Goal: Find specific page/section: Locate a particular part of the current website

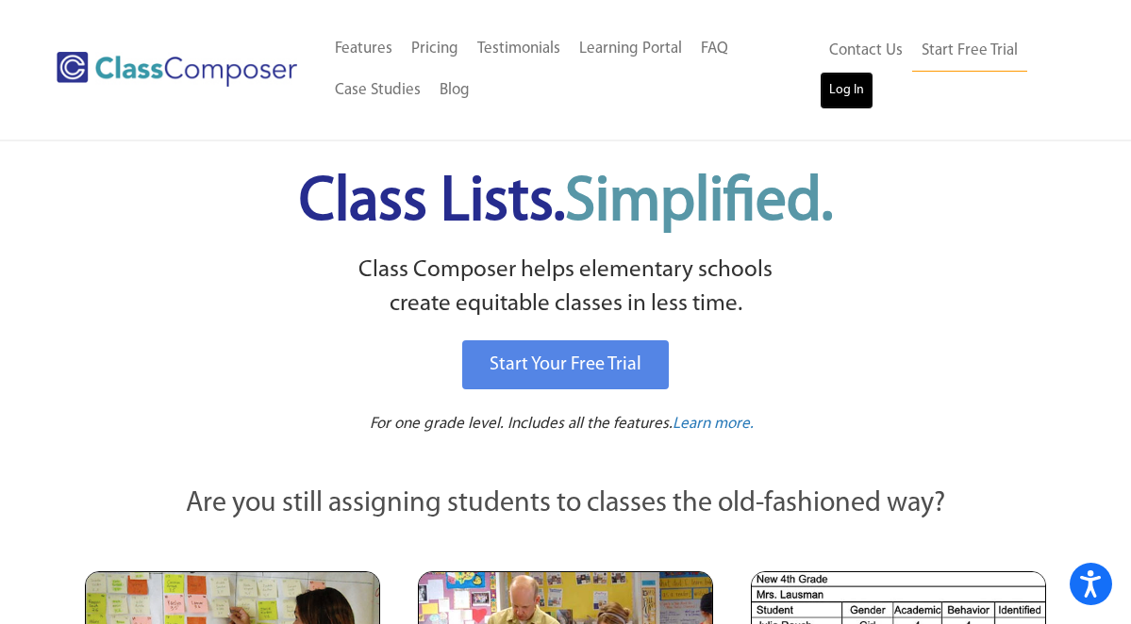
click at [838, 92] on link "Log In" at bounding box center [847, 91] width 54 height 38
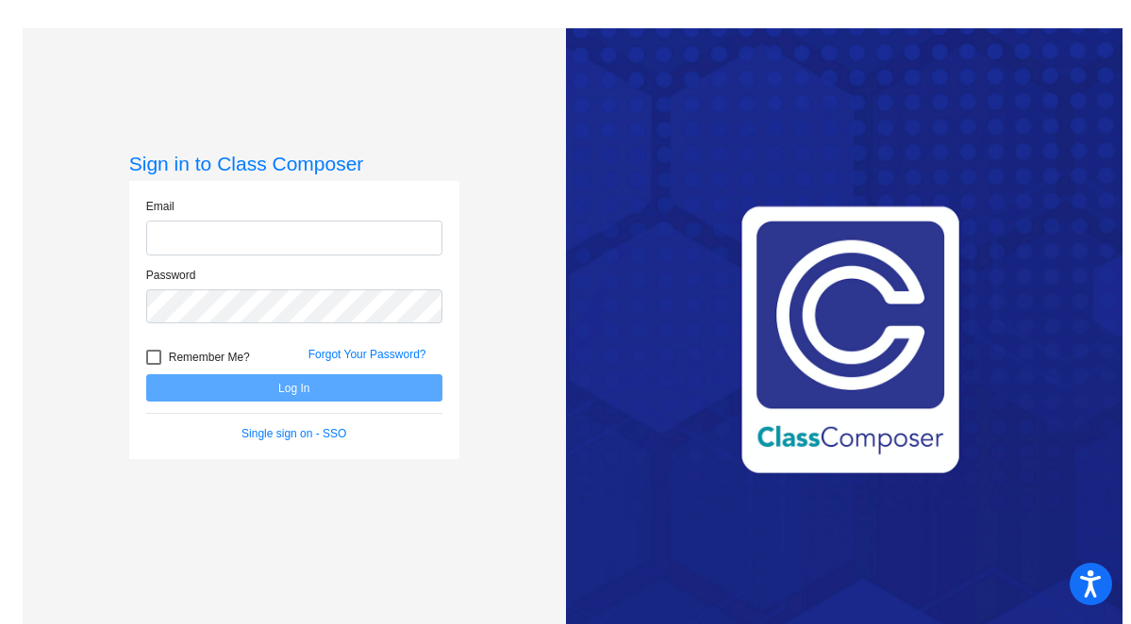
type input "mmarketos@madeiracityschools.org"
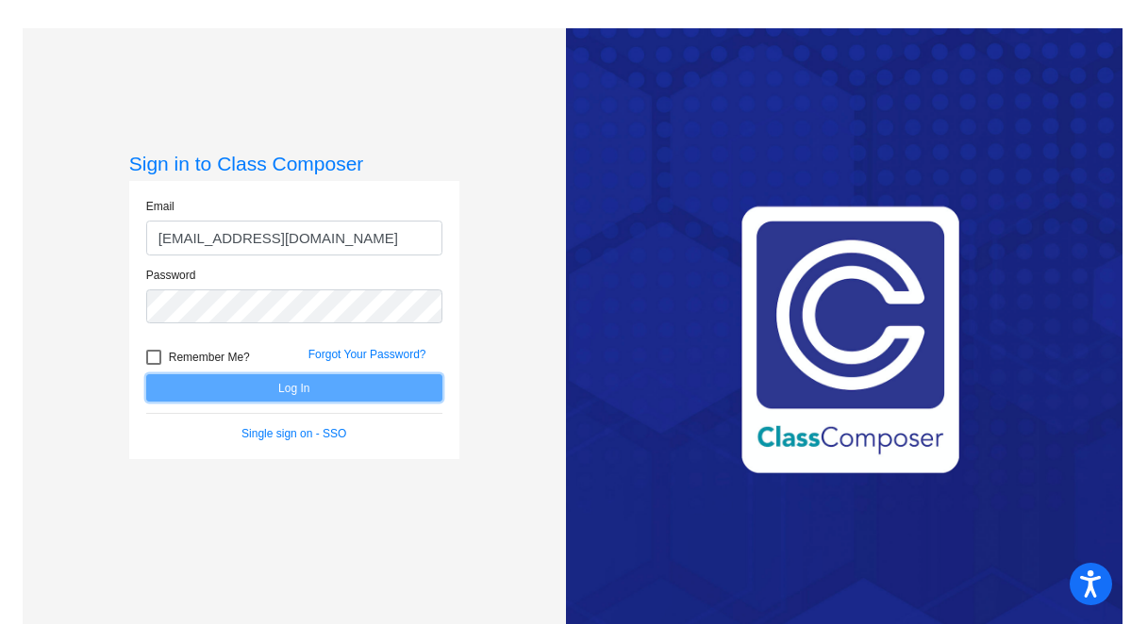
click at [286, 395] on button "Log In" at bounding box center [294, 388] width 296 height 27
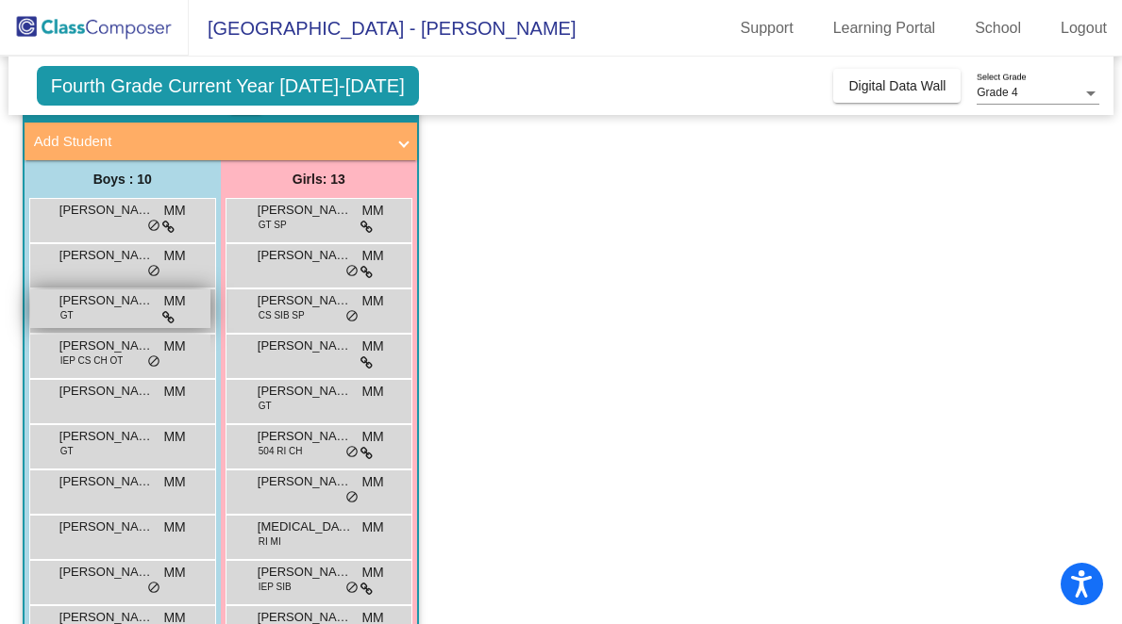
scroll to position [115, 0]
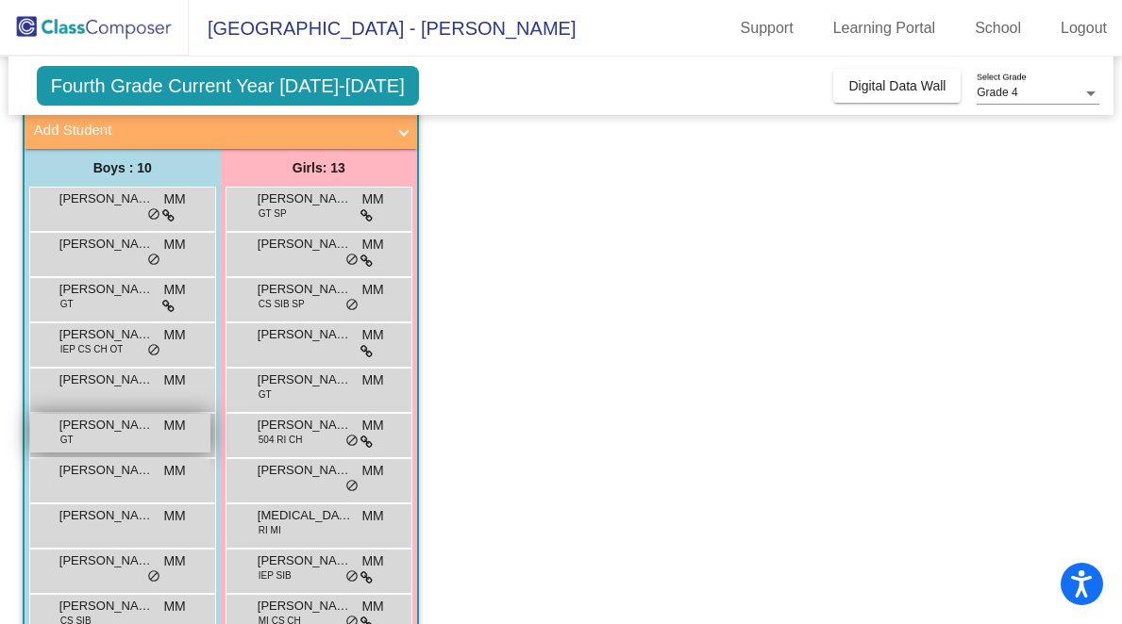
click at [112, 427] on span "Julian Bange" at bounding box center [106, 425] width 94 height 19
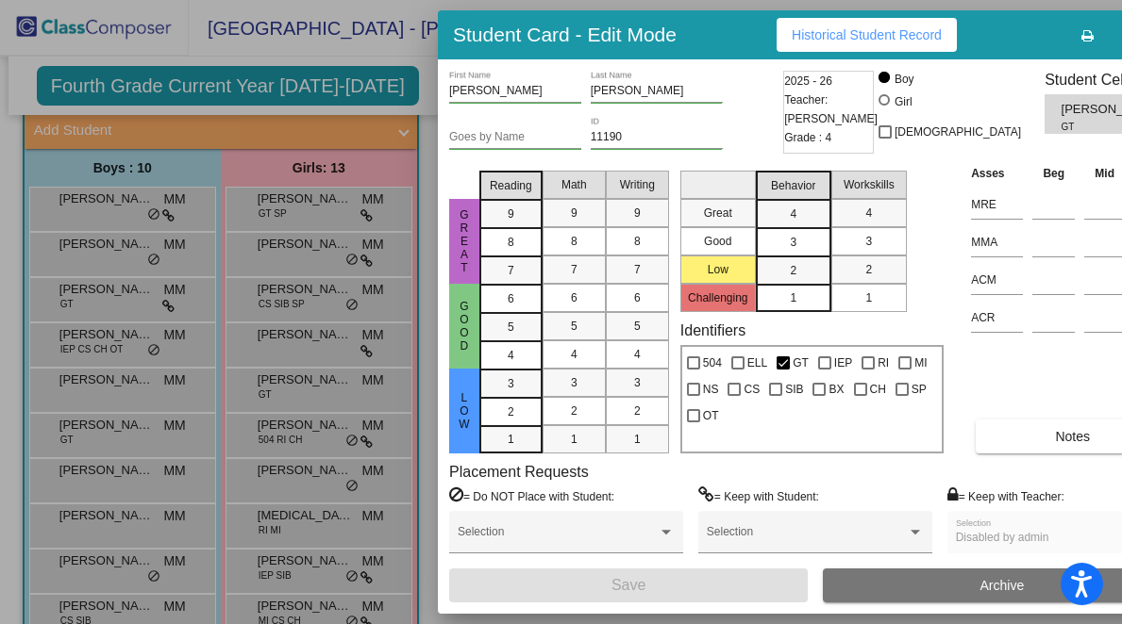
click at [844, 31] on span "Historical Student Record" at bounding box center [866, 34] width 150 height 15
